Goal: Transaction & Acquisition: Purchase product/service

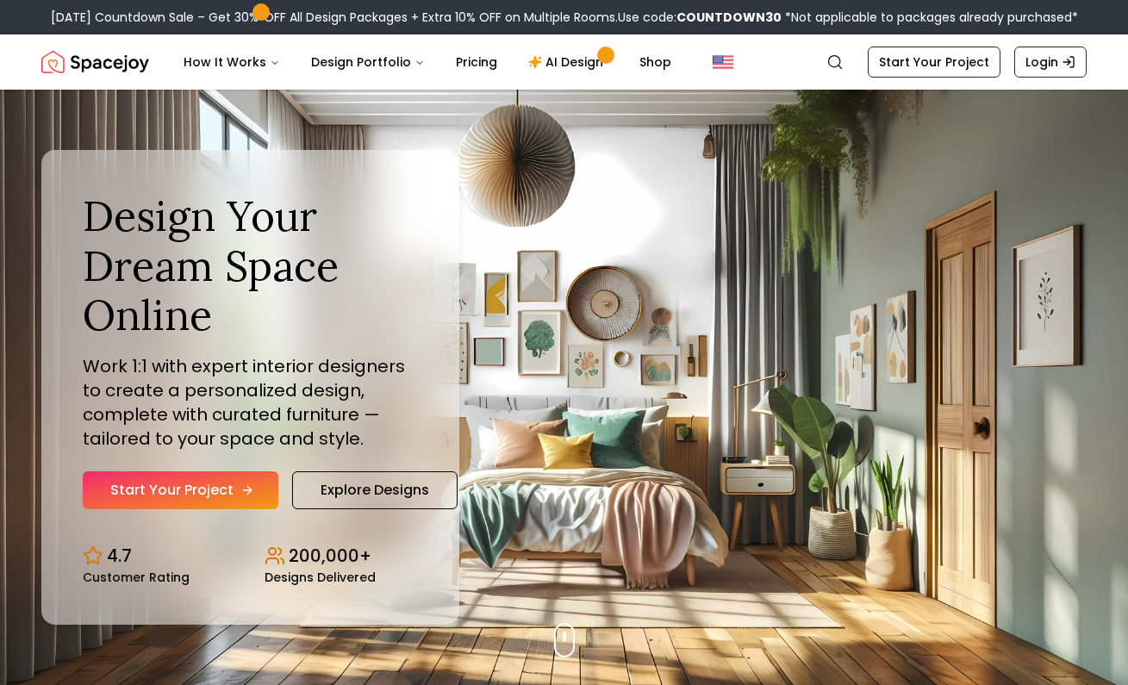
click at [184, 488] on link "Start Your Project" at bounding box center [181, 490] width 196 height 38
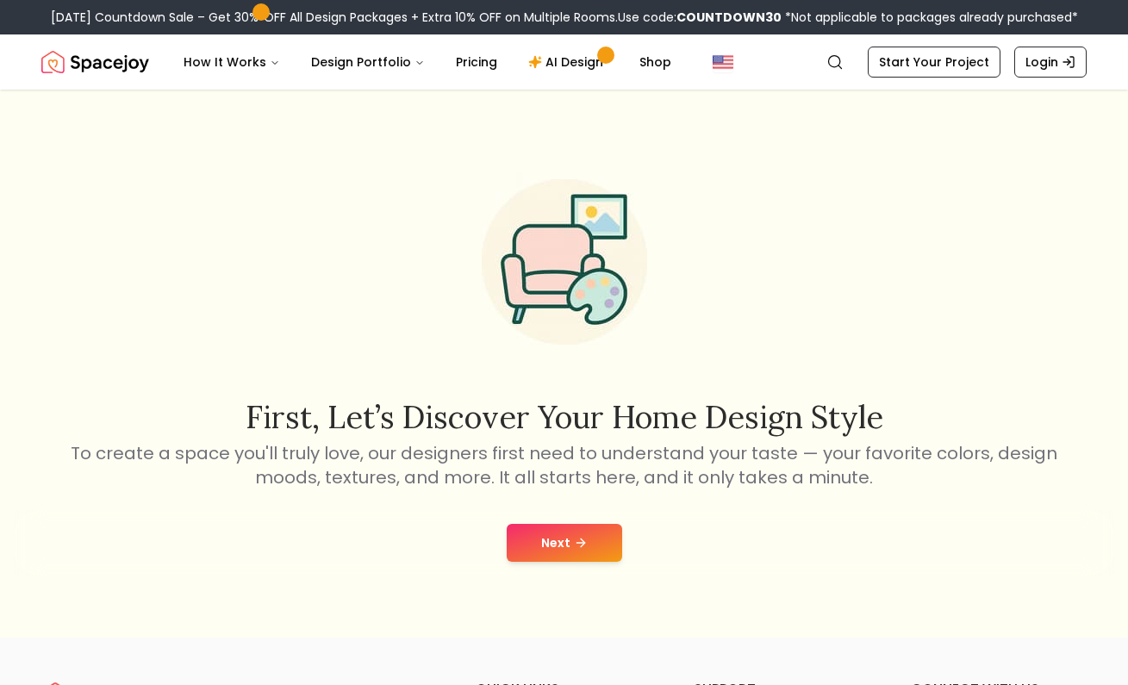
click at [568, 541] on button "Next" at bounding box center [564, 543] width 115 height 38
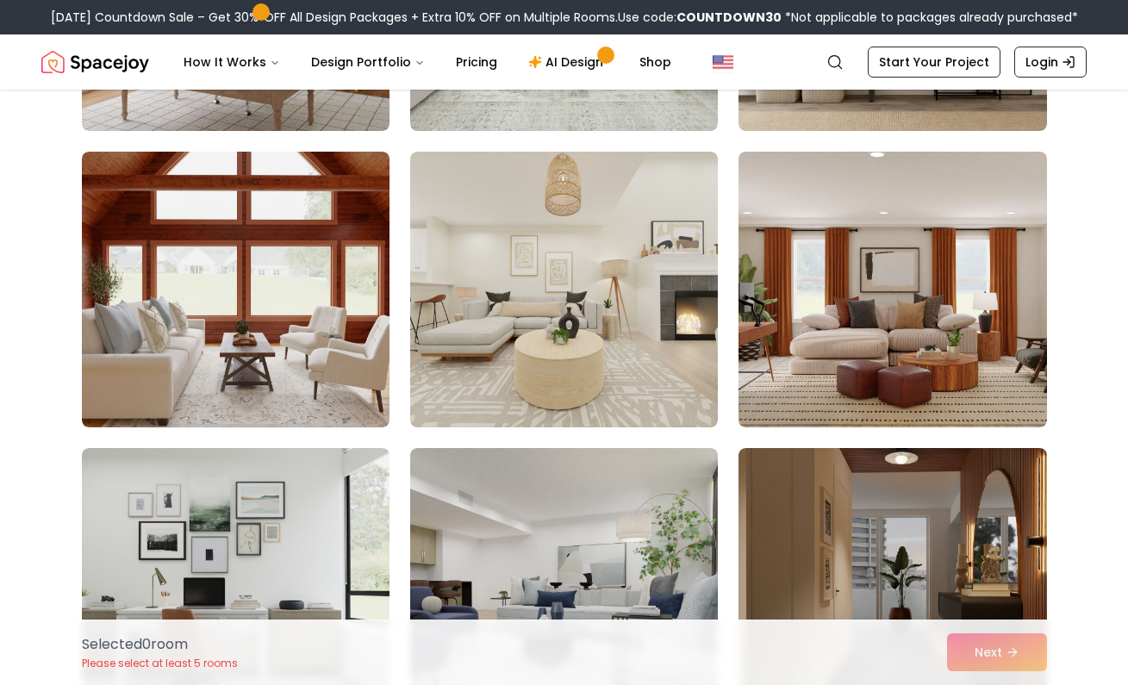
scroll to position [386, 0]
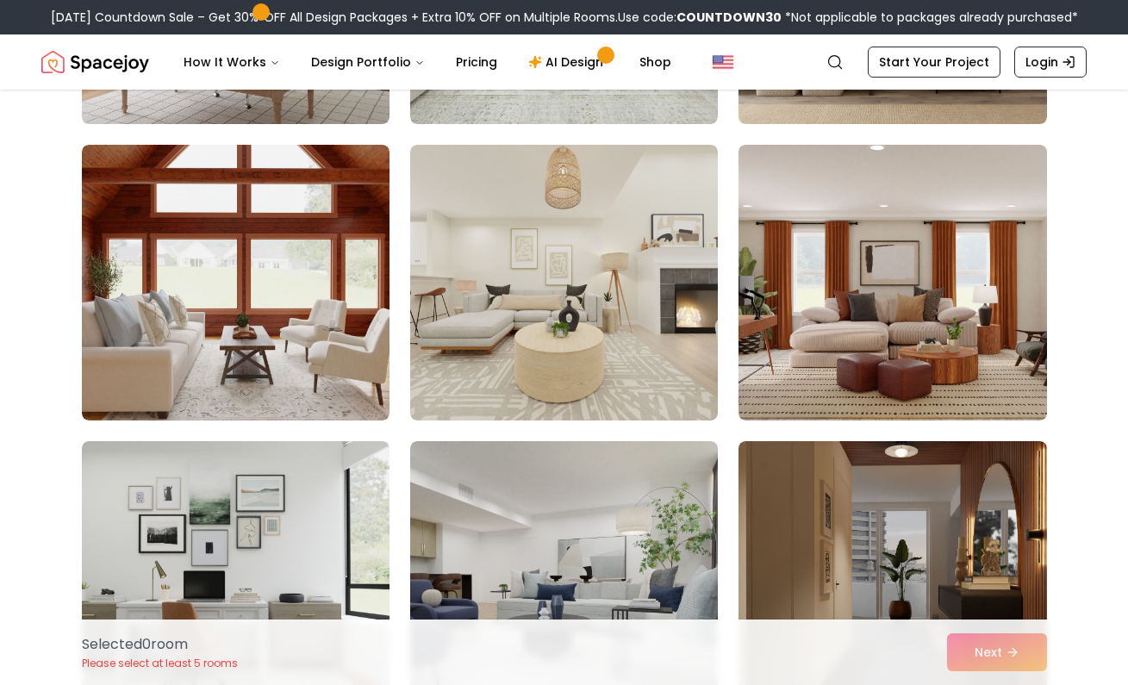
click at [991, 658] on div "Selected 0 room Please select at least 5 rooms Next" at bounding box center [564, 651] width 992 height 65
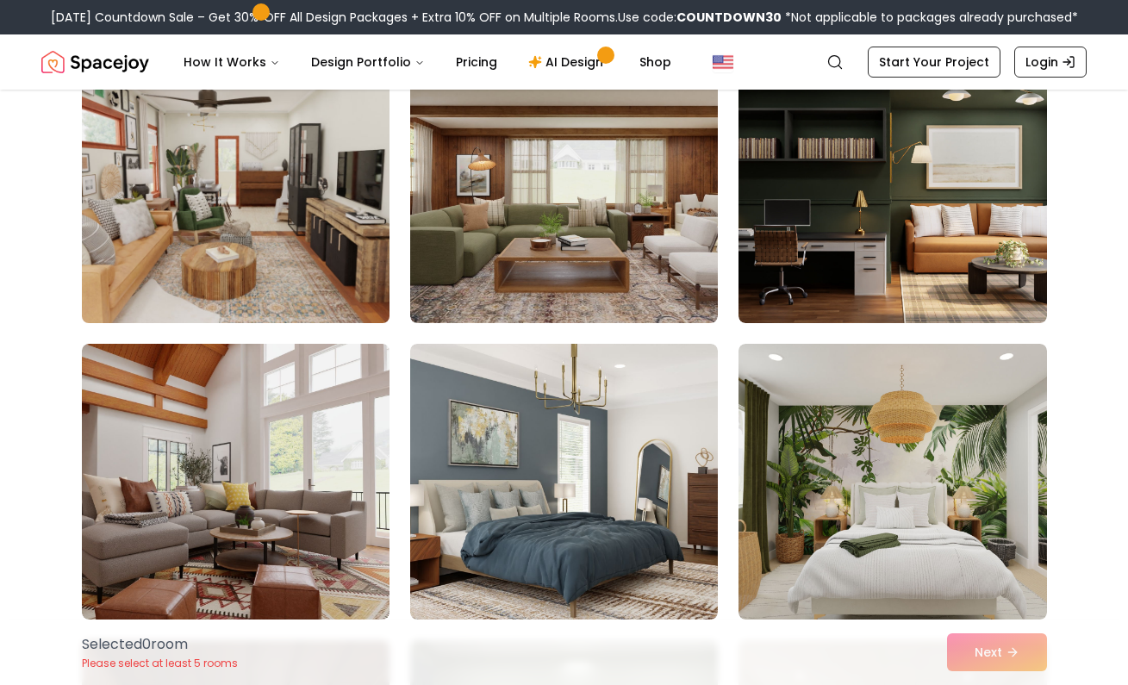
scroll to position [6115, 0]
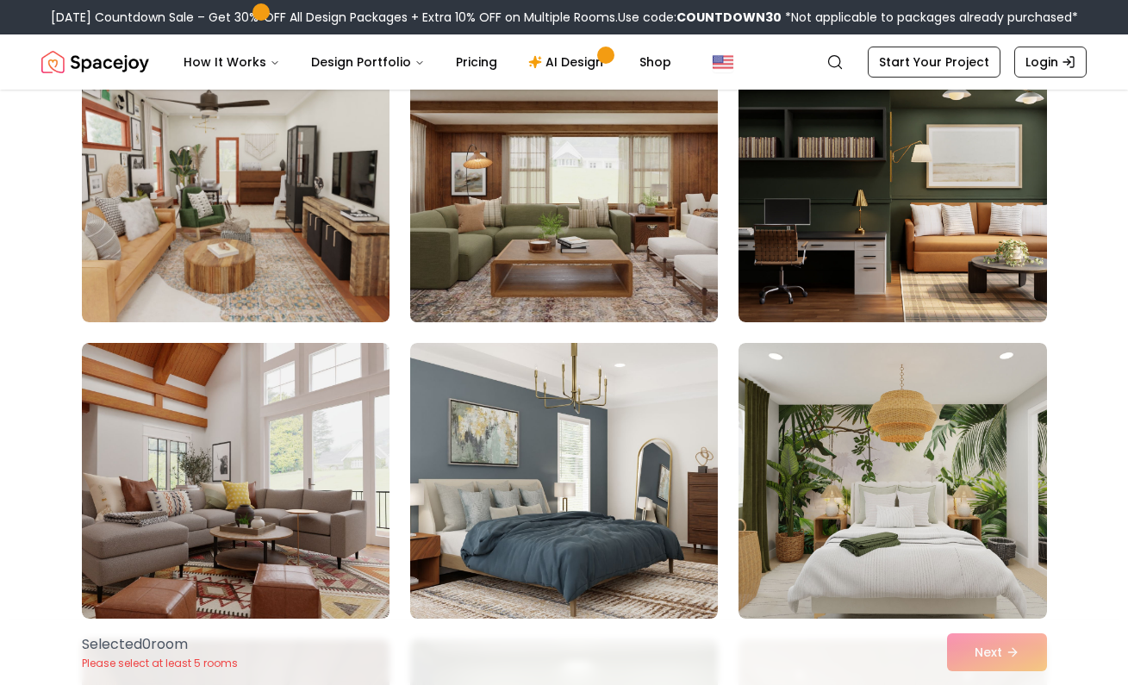
click at [548, 244] on img at bounding box center [563, 184] width 323 height 289
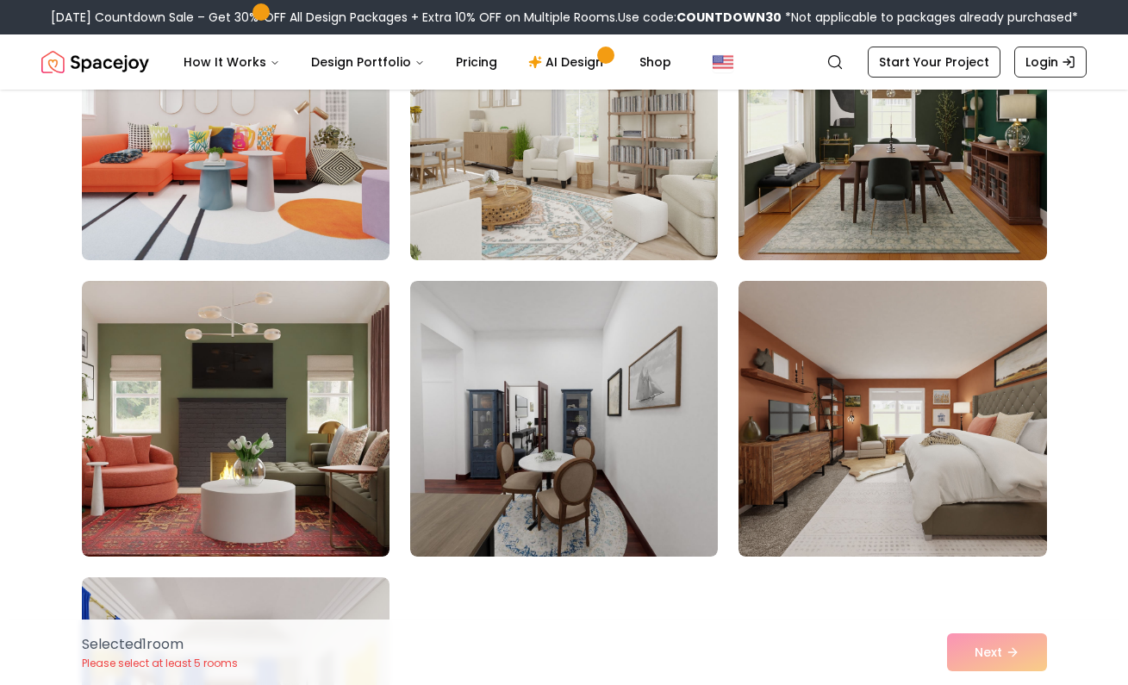
scroll to position [9499, 0]
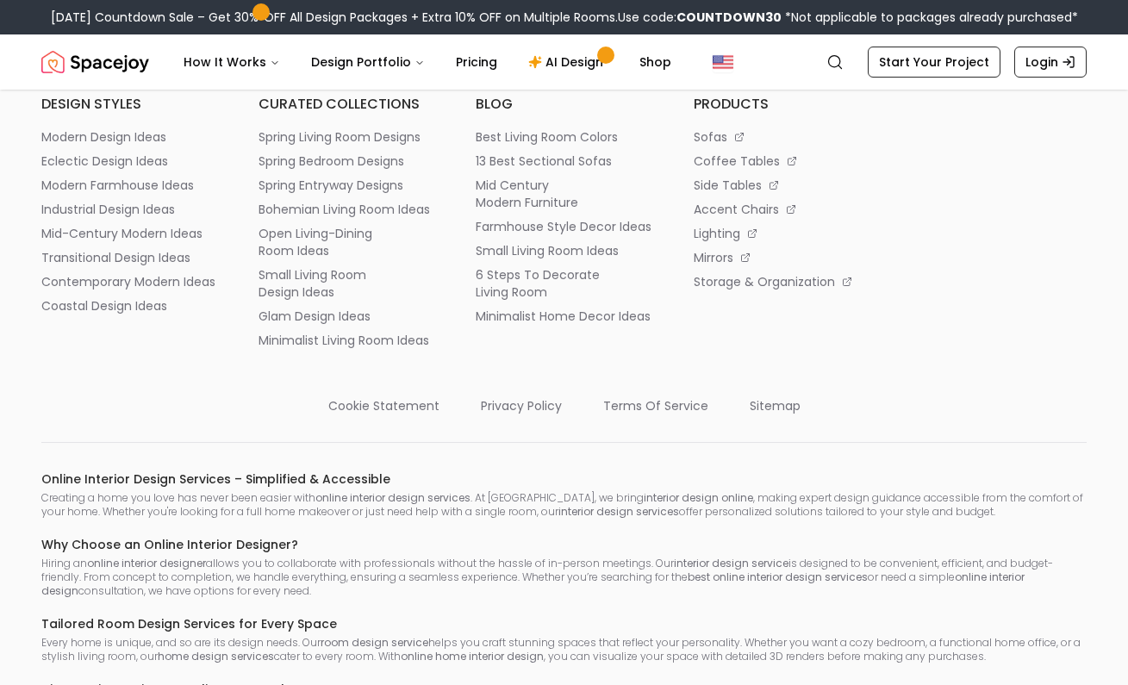
scroll to position [842, 0]
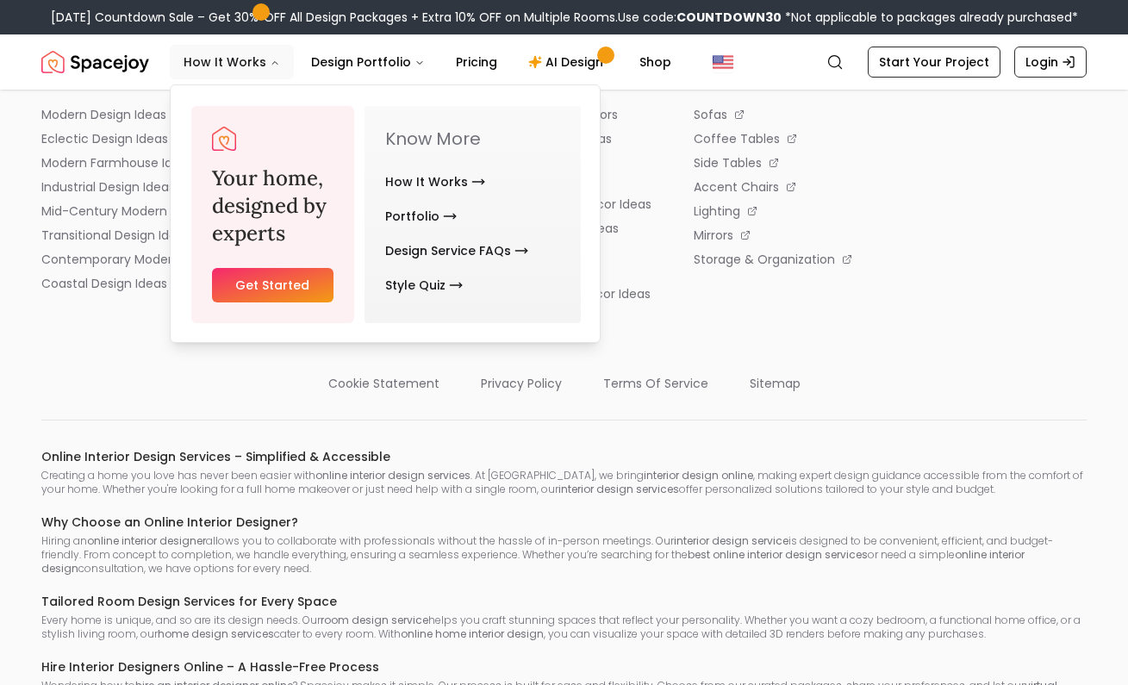
click at [225, 57] on button "How It Works" at bounding box center [232, 62] width 124 height 34
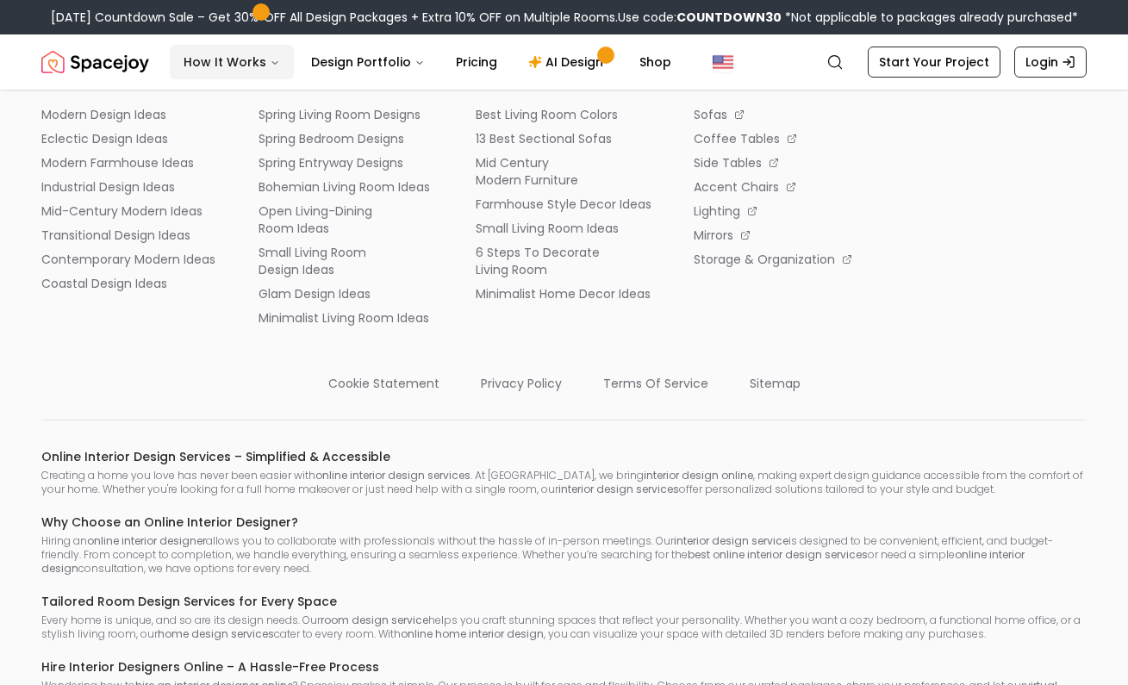
click at [225, 57] on button "How It Works" at bounding box center [232, 62] width 124 height 34
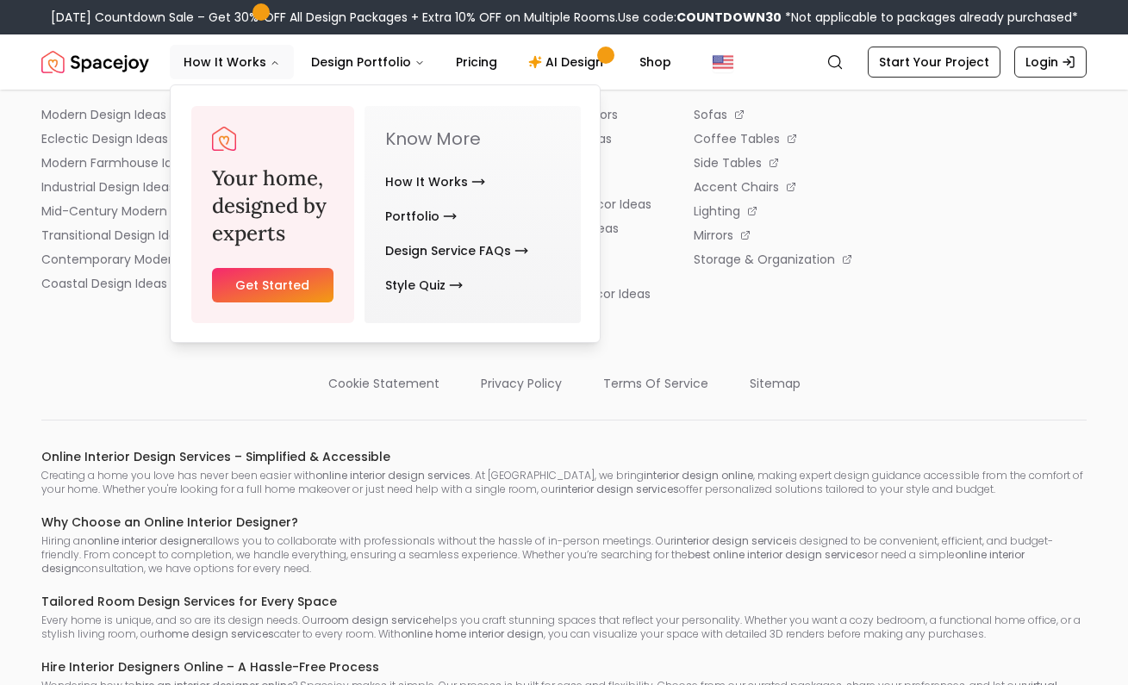
click at [320, 281] on link "Get Started" at bounding box center [272, 285] width 121 height 34
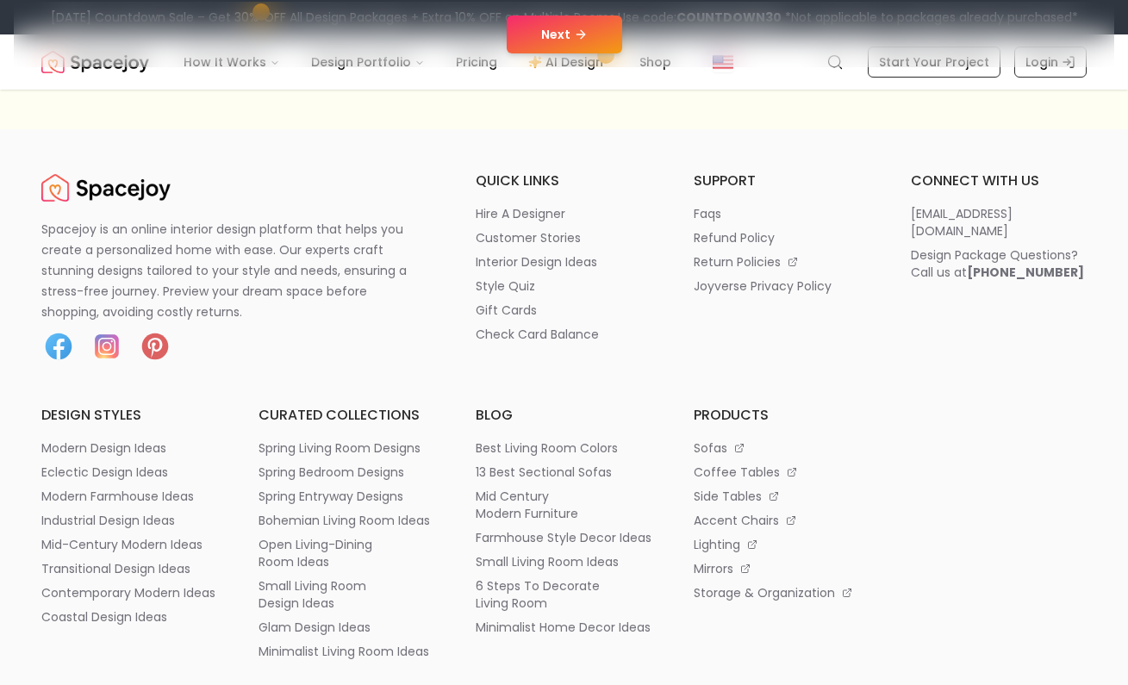
scroll to position [431, 0]
